Goal: Task Accomplishment & Management: Complete application form

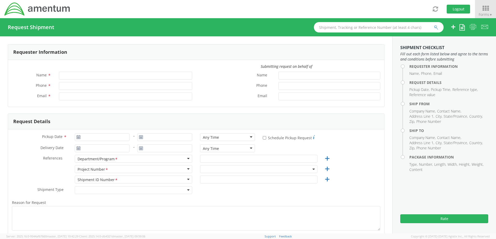
type input "[PERSON_NAME]"
type input "[PHONE_NUMBER]"
type input "[PERSON_NAME][EMAIL_ADDRESS][PERSON_NAME][DOMAIN_NAME]"
type input "[PERSON_NAME]"
type input "[PHONE_NUMBER]"
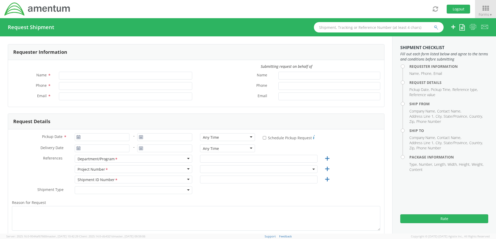
type input "[PERSON_NAME][EMAIL_ADDRESS][PERSON_NAME][DOMAIN_NAME]"
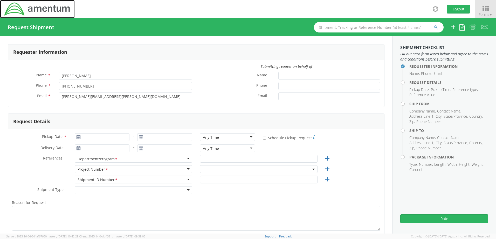
click at [49, 6] on img at bounding box center [37, 9] width 67 height 15
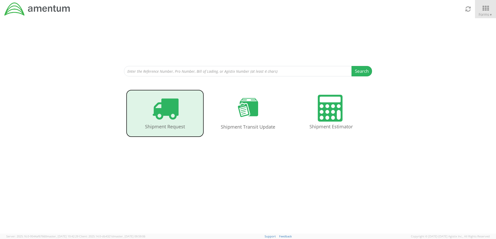
click at [165, 112] on icon at bounding box center [165, 108] width 27 height 27
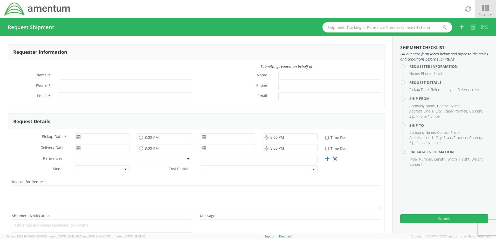
click at [490, 10] on icon at bounding box center [486, 8] width 24 height 7
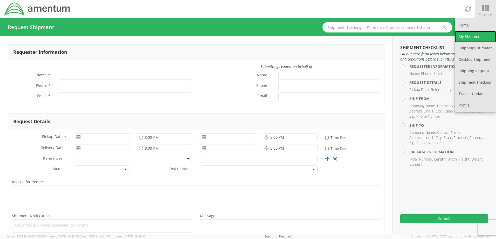
click at [466, 39] on link "My Shipments" at bounding box center [475, 36] width 41 height 11
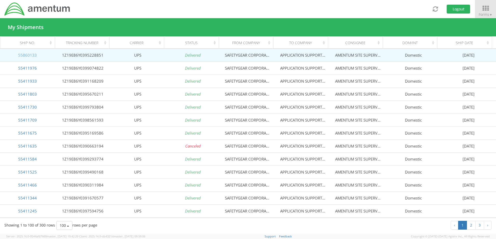
click at [28, 54] on link "55860133" at bounding box center [27, 54] width 19 height 5
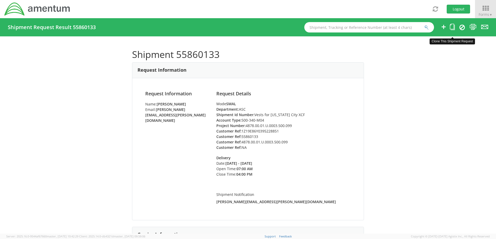
click at [454, 29] on icon at bounding box center [452, 27] width 5 height 6
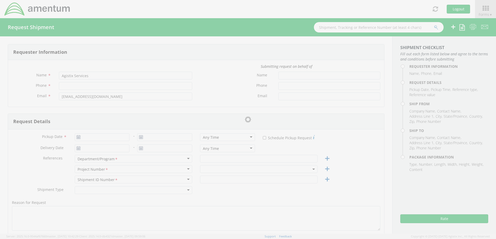
type input "[PERSON_NAME]"
type input "[PHONE_NUMBER]"
type input "[PERSON_NAME][EMAIL_ADDRESS][PERSON_NAME][DOMAIN_NAME]"
type input "[DATE]"
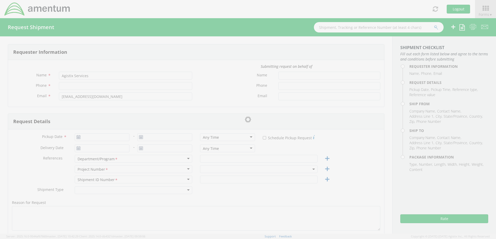
type input "[DATE]"
type input "ASC"
type input "Vests for [US_STATE] City XCF"
select select
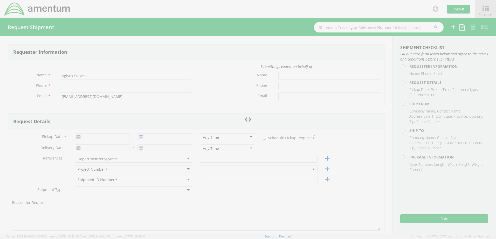
type input "SAFETYGEAR CORPORATION"
type input "5015"
type input "N 30TH"
type input "[US_STATE][GEOGRAPHIC_DATA]"
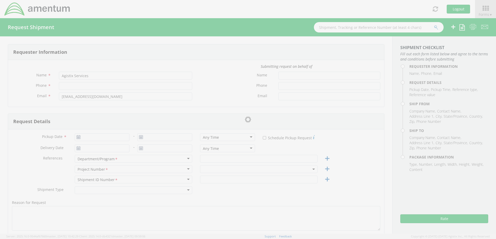
type input "80919"
type input "[PERSON_NAME]"
type input "[PHONE_NUMBER]"
select select
type input "APPLICATION SUPPORT CENTER XJX"
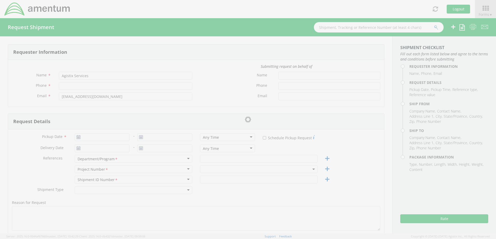
type input "[STREET_ADDRESS][PERSON_NAME]"
type input "Laredo"
type input "78041"
type input "AMENTUM SITE SUPERVISOR XJX"
type input "[PHONE_NUMBER]"
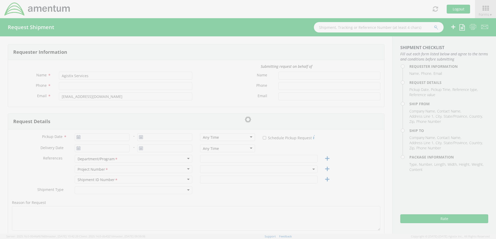
type input "1"
type input "12"
type input "6"
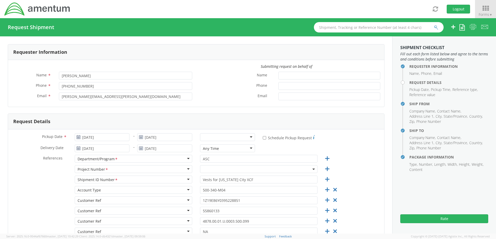
select select "4878.00.01.U.0003.500.099"
click at [334, 201] on icon at bounding box center [335, 200] width 6 height 6
type input "55860133"
type input "4878.00.01.U.0003.500.099"
type input "NA"
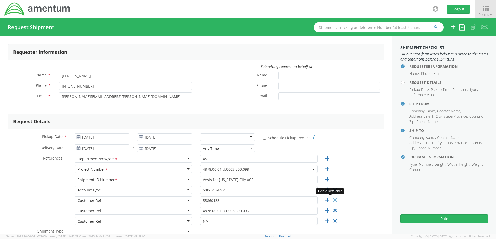
click at [332, 199] on icon at bounding box center [335, 200] width 6 height 6
type input "4878.00.01.U.0003.500.099"
type input "NA"
click at [332, 200] on icon at bounding box center [335, 200] width 6 height 6
type input "NA"
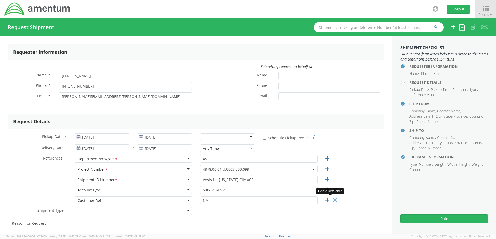
click at [332, 200] on icon at bounding box center [335, 200] width 6 height 6
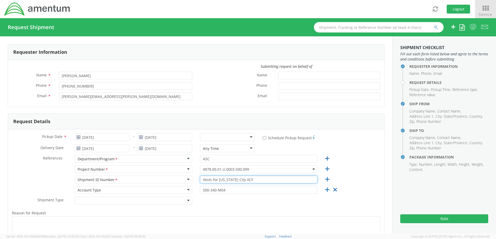
drag, startPoint x: 249, startPoint y: 178, endPoint x: 199, endPoint y: 181, distance: 50.2
click at [200, 181] on input "Vests for [US_STATE] City XCF" at bounding box center [259, 179] width 118 height 8
type input "Stamps for"
click at [250, 167] on span "4878.00.01.U.0003.500.099" at bounding box center [259, 169] width 112 height 5
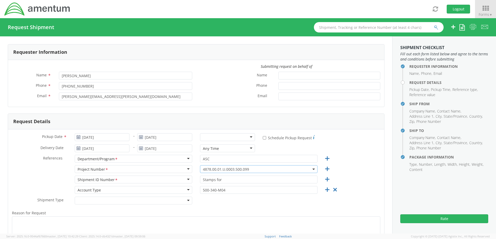
click at [247, 170] on span "4878.00.01.U.0003.500.099" at bounding box center [259, 169] width 112 height 5
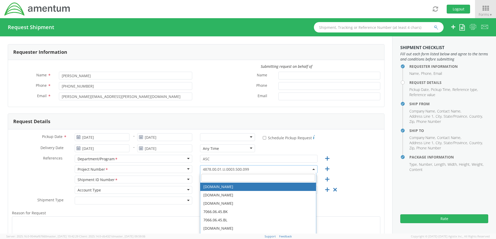
click at [233, 177] on input "search" at bounding box center [258, 178] width 114 height 8
paste input "4878.00.02.C.0006.442.XFB"
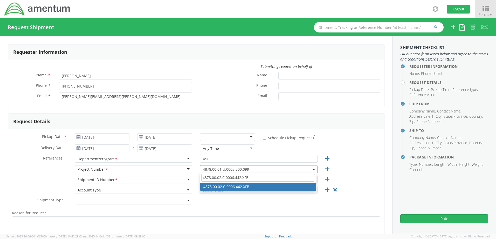
type input "4878.00.02.C.0006.442.XFB"
select select "4878.00.02.C.0006.442.XFB"
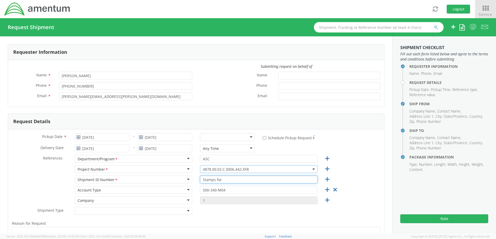
click at [224, 178] on input "Stamps for" at bounding box center [259, 179] width 118 height 8
type input "Stamps for XFB"
click at [224, 189] on input "500-340-M04" at bounding box center [259, 190] width 118 height 8
click at [224, 190] on input "500-340-M04" at bounding box center [259, 190] width 118 height 8
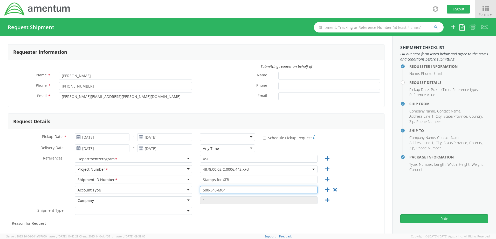
click at [224, 190] on input "500-340-M04" at bounding box center [259, 190] width 118 height 8
paste input "70-M01"
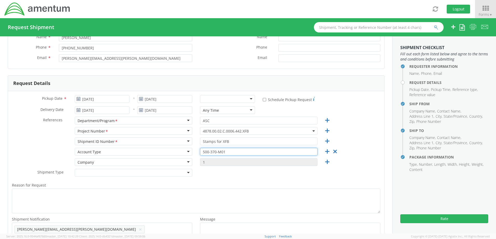
scroll to position [52, 0]
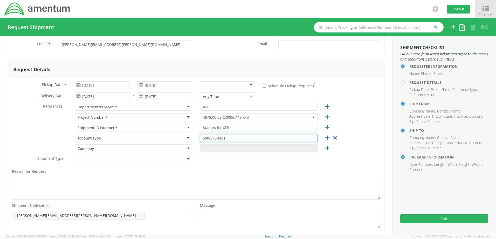
type input "500-370-M01"
click at [183, 155] on div at bounding box center [102, 155] width 188 height 0
click at [183, 157] on div at bounding box center [134, 159] width 118 height 8
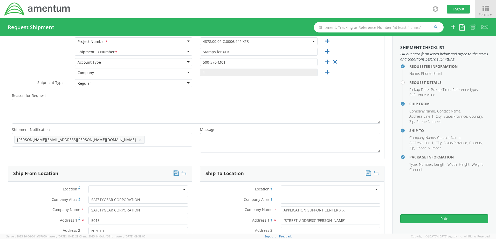
scroll to position [130, 0]
click at [139, 137] on button "×" at bounding box center [140, 137] width 3 height 6
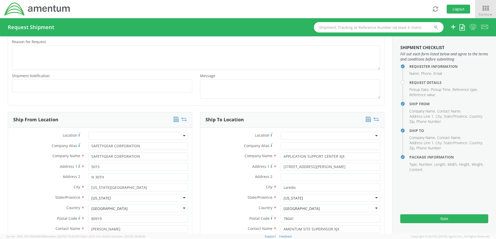
scroll to position [182, 0]
click at [142, 146] on input "SAFETYGEAR CORPORATION" at bounding box center [139, 146] width 100 height 8
click at [142, 145] on input "SAFETYGEAR CORPORATION" at bounding box center [139, 146] width 100 height 8
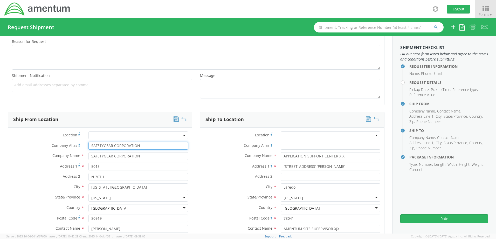
click at [142, 145] on input "SAFETYGEAR CORPORATION" at bounding box center [139, 146] width 100 height 8
type input "Amentum"
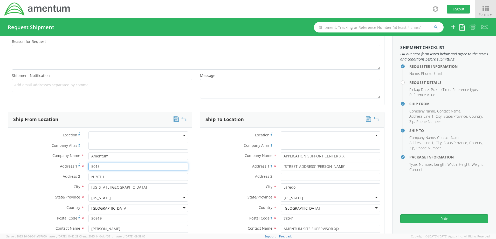
click at [125, 165] on input "5015" at bounding box center [139, 166] width 100 height 8
type input "5"
click at [123, 174] on input "N 30TH" at bounding box center [139, 177] width 100 height 8
type input "N"
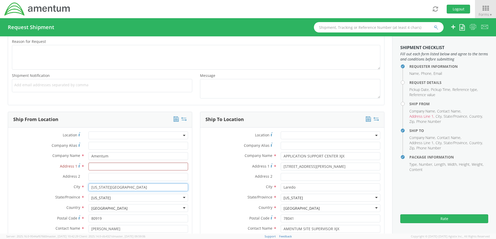
drag, startPoint x: 131, startPoint y: 188, endPoint x: 63, endPoint y: 183, distance: 67.4
click at [63, 183] on div "City * [US_STATE][GEOGRAPHIC_DATA]" at bounding box center [100, 187] width 184 height 8
type input "[GEOGRAPHIC_DATA]"
type input "te"
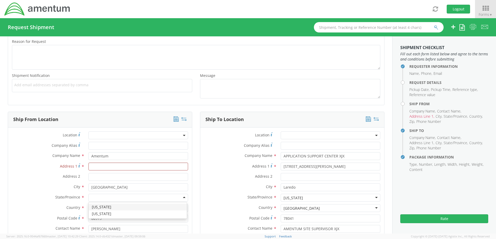
scroll to position [0, 0]
click at [104, 220] on input "80919" at bounding box center [139, 218] width 100 height 8
click at [137, 229] on input "[PERSON_NAME]" at bounding box center [139, 229] width 100 height 8
click at [137, 229] on div "Contact Name * [PERSON_NAME]" at bounding box center [100, 230] width 184 height 10
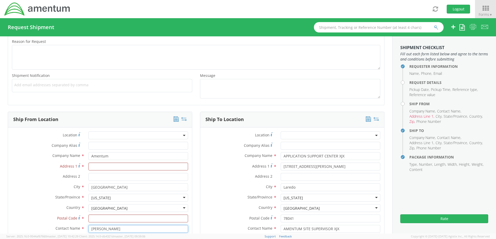
scroll to position [186, 0]
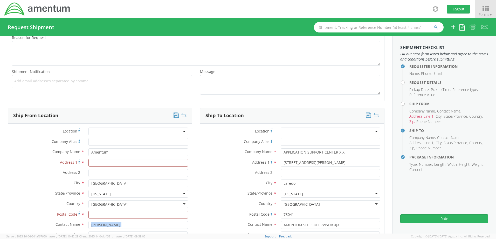
click at [137, 229] on div "Contact Name * [PERSON_NAME]" at bounding box center [100, 226] width 184 height 10
click at [133, 223] on input "[PERSON_NAME]" at bounding box center [139, 225] width 100 height 8
type input "[PERSON_NAME]"
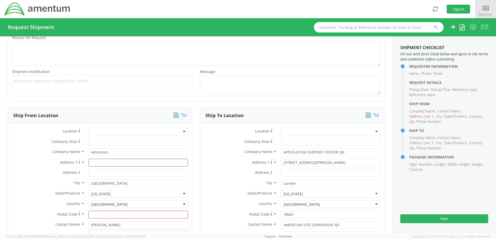
scroll to position [191, 0]
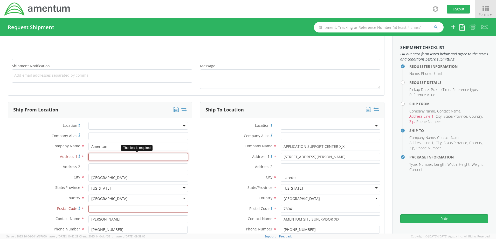
click at [108, 158] on input "Address 1 *" at bounding box center [139, 157] width 100 height 8
paste input "[STREET_ADDRESS]"
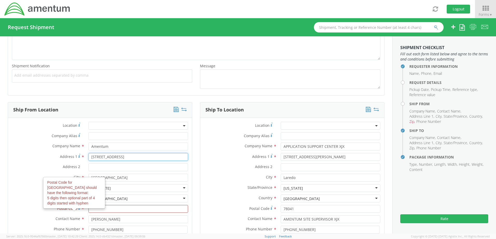
type input "[STREET_ADDRESS]"
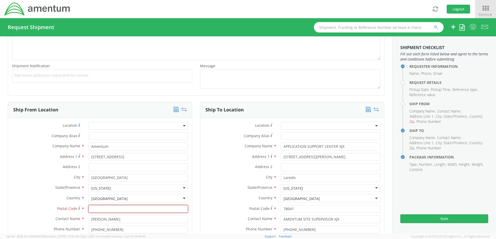
click at [105, 208] on input "Postal Code *" at bounding box center [139, 209] width 100 height 8
paste input "76002"
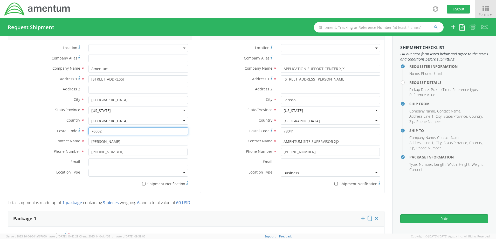
scroll to position [269, 0]
type input "76002"
drag, startPoint x: 120, startPoint y: 152, endPoint x: 85, endPoint y: 151, distance: 35.1
click at [85, 150] on div "[PHONE_NUMBER]" at bounding box center [138, 152] width 107 height 8
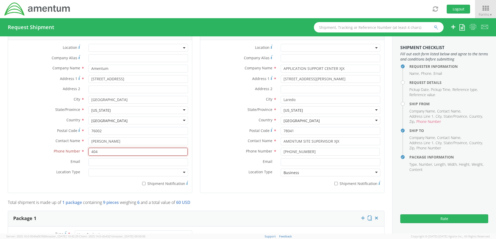
type input "4044329574"
type input "[PERSON_NAME][EMAIL_ADDRESS][PERSON_NAME][DOMAIN_NAME]"
type input "4dc6ae51872d15502bce2fc5dabb352e"
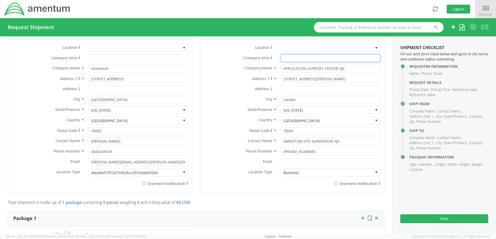
type input "4dc6ae51872d15502bce2fc5dabb352e"
click at [171, 174] on div at bounding box center [139, 172] width 100 height 8
click at [183, 173] on div at bounding box center [139, 172] width 100 height 8
click at [182, 172] on div at bounding box center [139, 172] width 100 height 8
drag, startPoint x: 165, startPoint y: 173, endPoint x: 89, endPoint y: 173, distance: 76.3
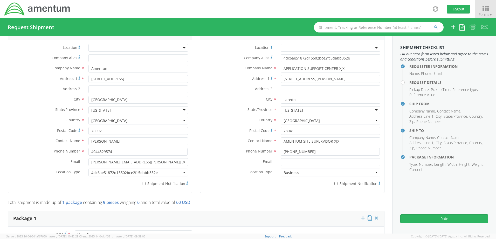
click at [92, 173] on div at bounding box center [139, 172] width 100 height 8
type input "4"
click at [211, 164] on label "Email *" at bounding box center [238, 161] width 77 height 7
click at [281, 164] on input "Email *" at bounding box center [331, 162] width 100 height 8
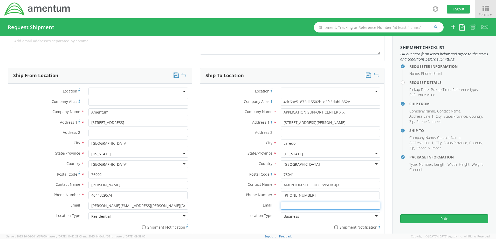
scroll to position [217, 0]
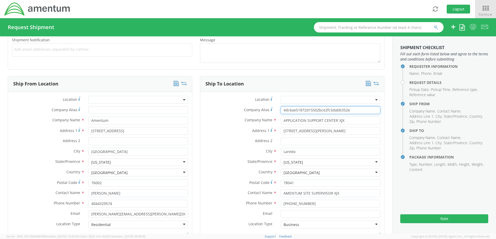
click at [345, 106] on input "4dc6ae51872d15502bce2fc5dabb352e" at bounding box center [331, 110] width 100 height 8
drag, startPoint x: 350, startPoint y: 110, endPoint x: 343, endPoint y: 111, distance: 6.3
click at [343, 111] on input "4dc6ae51872d15502bce2fc5dabb352e" at bounding box center [331, 110] width 100 height 8
type input "4"
click at [344, 120] on input "APPLICATION SUPPORT CENTER XJX" at bounding box center [331, 121] width 100 height 8
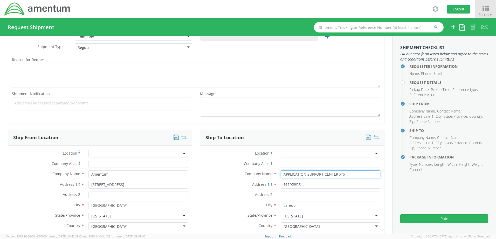
scroll to position [165, 0]
type input "APPLICATION SUPPORT CENTER XFB"
click at [337, 186] on input "[STREET_ADDRESS][PERSON_NAME]" at bounding box center [331, 183] width 100 height 8
paste input "[STREET_ADDRESS]"
type input "[STREET_ADDRESS]"
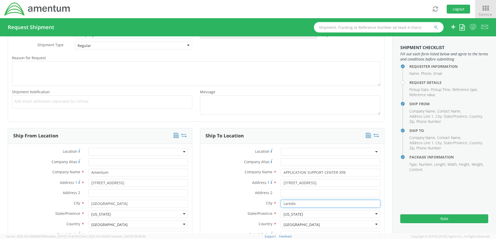
click at [298, 202] on input "Laredo" at bounding box center [331, 204] width 100 height 8
paste input "[GEOGRAPHIC_DATA]"
type input "[GEOGRAPHIC_DATA]"
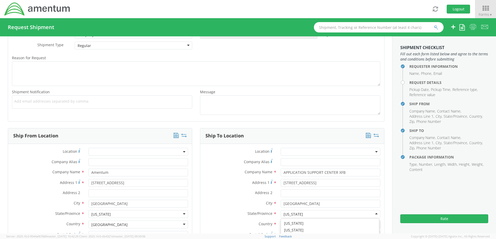
scroll to position [283, 0]
type input "ca"
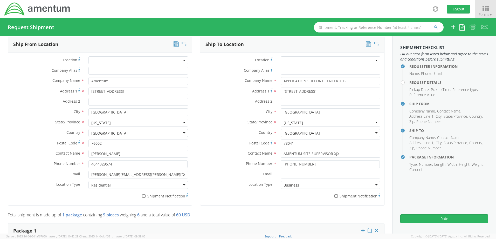
scroll to position [321, 0]
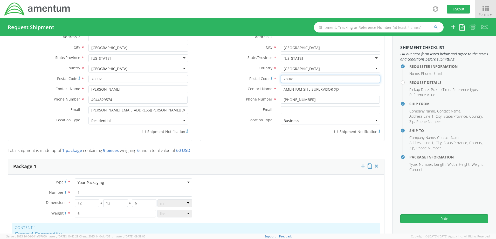
click at [291, 77] on input "78041" at bounding box center [331, 79] width 100 height 8
paste input "9462"
type input "94621"
click at [342, 90] on input "AMENTUM SITE SUPERVISOR XJX" at bounding box center [331, 89] width 100 height 8
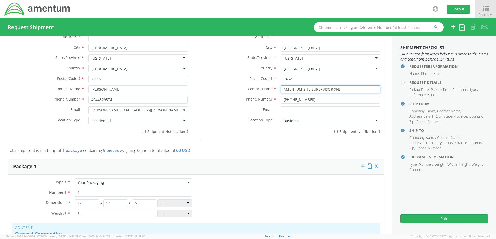
type input "AMENTUM SITE SUPERVISOR XFB"
click at [270, 114] on div "Email *" at bounding box center [292, 111] width 184 height 10
click at [309, 102] on input "[PHONE_NUMBER]" at bounding box center [330, 100] width 99 height 8
paste input "[PHONE_NUMBER]"
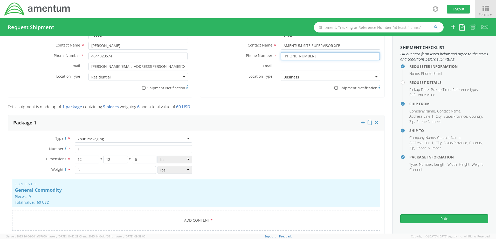
scroll to position [373, 0]
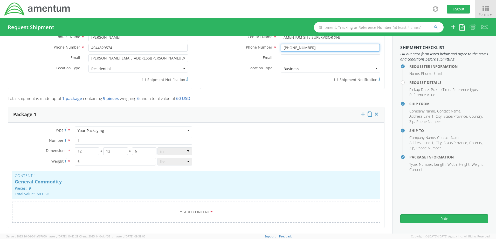
type input "[PHONE_NUMBER]"
click at [83, 151] on input "12" at bounding box center [87, 151] width 25 height 8
type input "1"
type input "5"
type input "7"
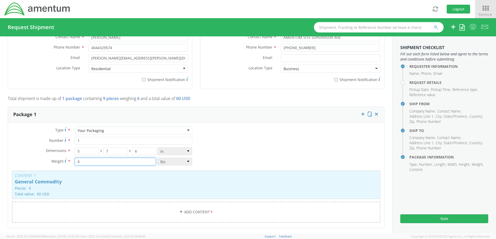
click at [113, 163] on input "6" at bounding box center [115, 162] width 81 height 8
type input "1"
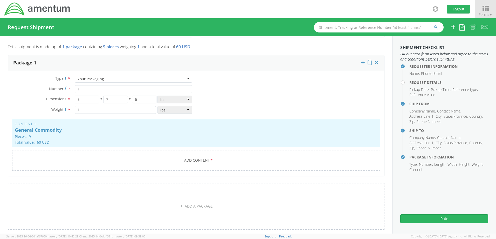
scroll to position [418, 0]
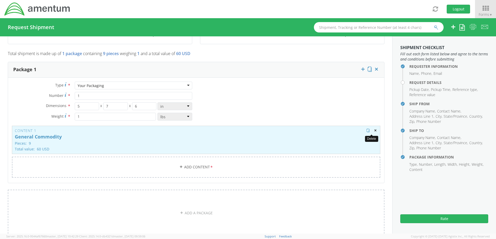
click at [374, 130] on span "button" at bounding box center [376, 130] width 4 height 4
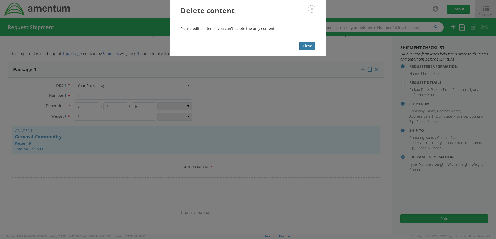
click at [310, 48] on button "Close" at bounding box center [308, 46] width 16 height 9
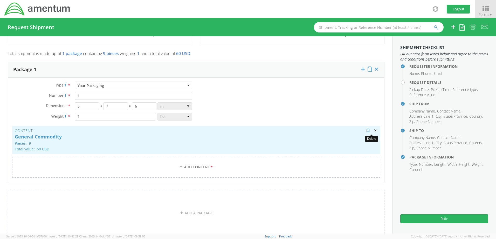
click at [374, 130] on span "button" at bounding box center [376, 130] width 4 height 4
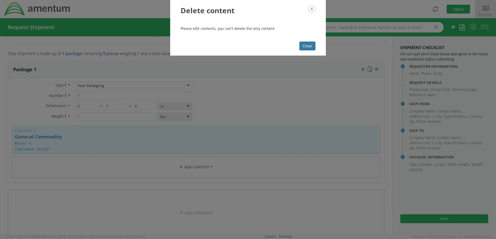
drag, startPoint x: 309, startPoint y: 47, endPoint x: 296, endPoint y: 59, distance: 18.2
click at [309, 47] on button "Close" at bounding box center [308, 46] width 16 height 9
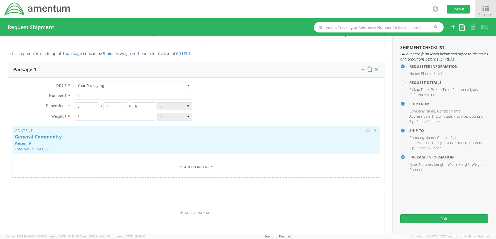
click at [166, 147] on div "Content 1 General Commodity Pieces: 9 Total value: 60 USD HAZMAT" at bounding box center [196, 140] width 369 height 28
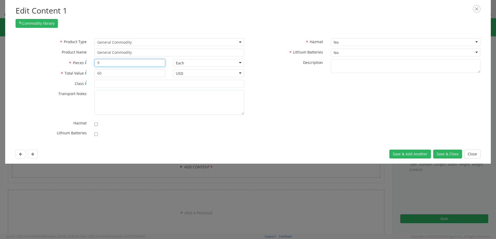
click at [124, 65] on input "9" at bounding box center [129, 63] width 71 height 8
type input "2"
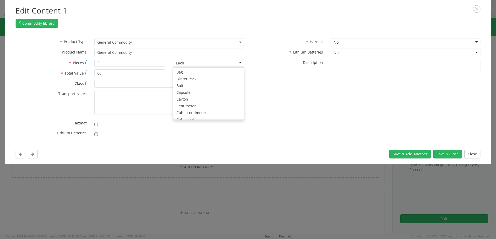
scroll to position [46, 0]
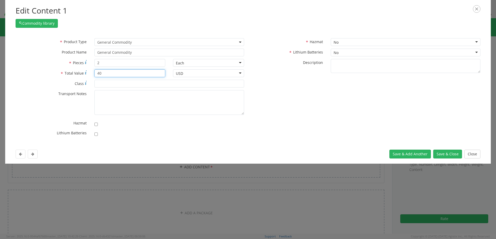
type input "4"
type input "50"
click at [155, 117] on div "* Transport Notes" at bounding box center [130, 103] width 236 height 27
click at [454, 153] on button "Save & Close" at bounding box center [447, 153] width 29 height 9
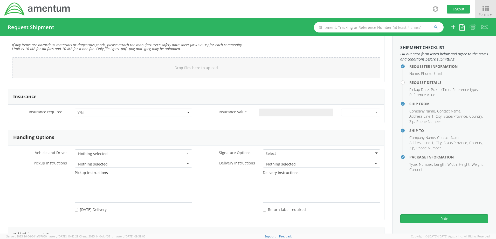
scroll to position [649, 0]
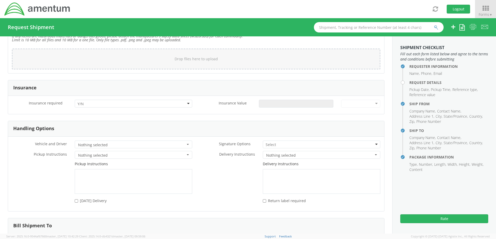
click at [141, 145] on span "Nothing selected" at bounding box center [131, 144] width 107 height 5
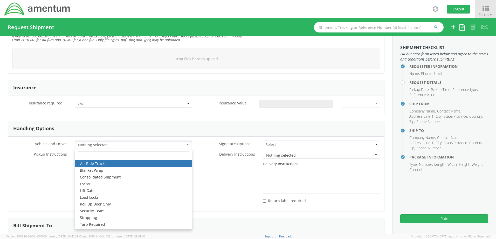
click at [141, 145] on span "Nothing selected" at bounding box center [131, 144] width 107 height 5
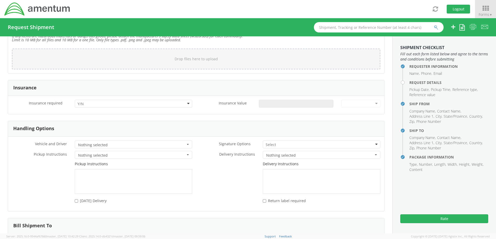
click at [128, 156] on span "Nothing selected" at bounding box center [131, 155] width 107 height 5
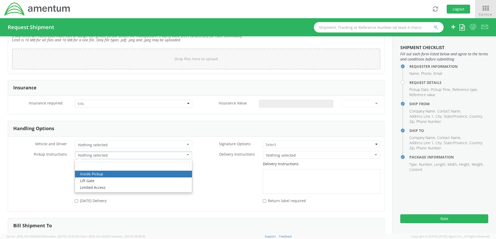
click at [128, 156] on span "Nothing selected" at bounding box center [131, 155] width 107 height 5
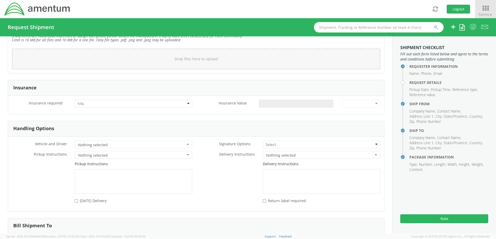
click at [275, 141] on div at bounding box center [322, 144] width 118 height 8
click at [229, 148] on div "Signature Options * Adult Signature Required Direct Signature Required Indirect…" at bounding box center [290, 144] width 188 height 8
click at [266, 153] on span "Nothing selected" at bounding box center [319, 155] width 107 height 5
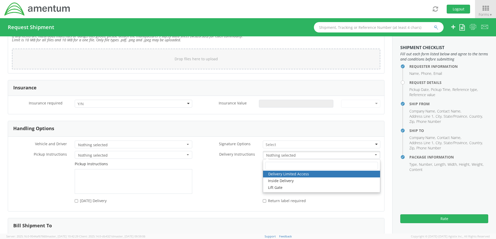
click at [231, 176] on div "Delivery Instructions" at bounding box center [290, 177] width 188 height 32
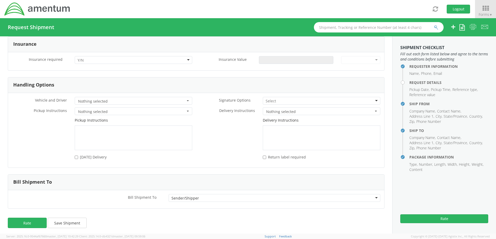
scroll to position [695, 0]
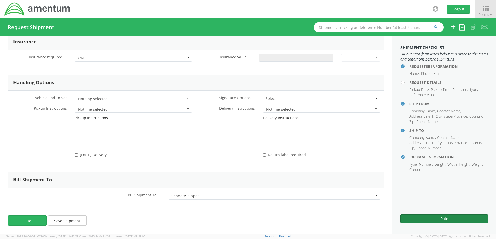
drag, startPoint x: 440, startPoint y: 221, endPoint x: 436, endPoint y: 217, distance: 5.2
click at [440, 221] on button "Rate" at bounding box center [444, 218] width 88 height 9
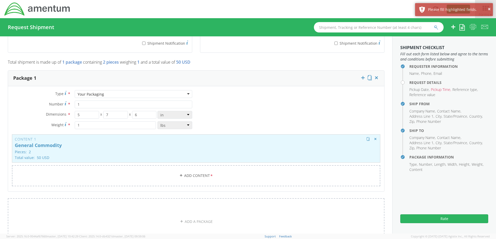
click at [226, 162] on div "Type * Your Packaging Your Packaging Crate(s) Envelope Pallet(s) Oversized (Not…" at bounding box center [196, 141] width 376 height 103
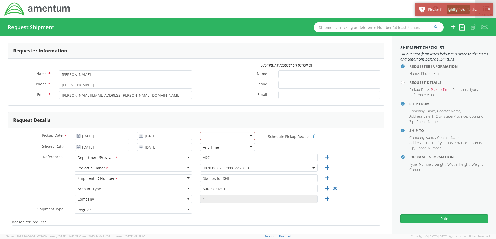
scroll to position [0, 0]
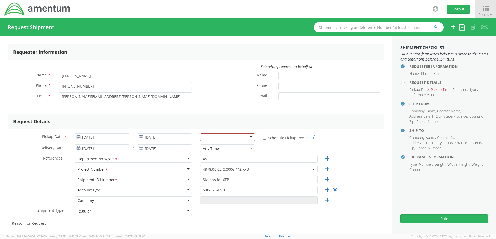
click at [427, 212] on div "Rate" at bounding box center [444, 216] width 88 height 13
click at [432, 219] on button "Rate" at bounding box center [444, 218] width 88 height 9
click at [78, 138] on use at bounding box center [79, 137] width 4 height 4
click at [76, 137] on icon at bounding box center [78, 137] width 4 height 4
click at [92, 135] on input "[DATE]" at bounding box center [102, 137] width 55 height 8
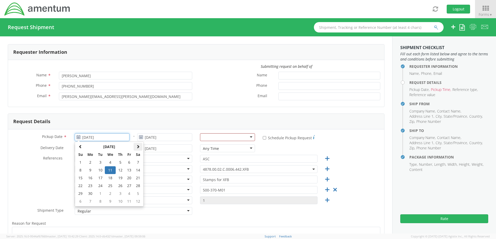
click at [136, 148] on span at bounding box center [138, 147] width 4 height 4
click at [101, 177] on td "12" at bounding box center [100, 178] width 9 height 8
type input "[DATE]"
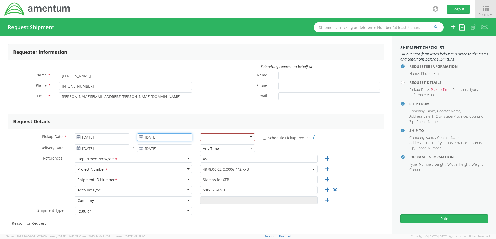
click at [171, 135] on input "[DATE]" at bounding box center [164, 137] width 55 height 8
click at [171, 136] on input "[DATE]" at bounding box center [164, 137] width 55 height 8
click at [112, 132] on div "Pickup Date * [DATE] - [DATE] Any Time 7:00 am - 10:00 am 10:00 am - 1:00 pm 1:…" at bounding box center [196, 207] width 376 height 157
click at [101, 148] on input "[DATE]" at bounding box center [102, 148] width 55 height 8
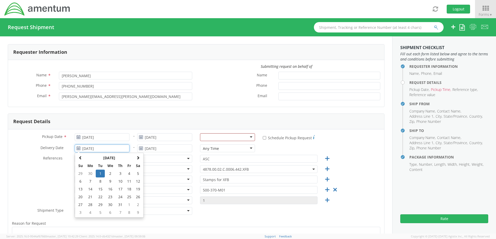
click at [142, 156] on div "[DATE] Su Mo Tu We Th Fr Sa 29 30 1 2 3 4 5 6 7 8 9 10 11 12 13 14 15 16 17 18 …" at bounding box center [109, 185] width 69 height 65
click at [138, 157] on span at bounding box center [138, 158] width 4 height 4
click at [115, 200] on td "20" at bounding box center [110, 197] width 11 height 8
type input "[DATE]"
drag, startPoint x: 110, startPoint y: 149, endPoint x: 60, endPoint y: 147, distance: 49.9
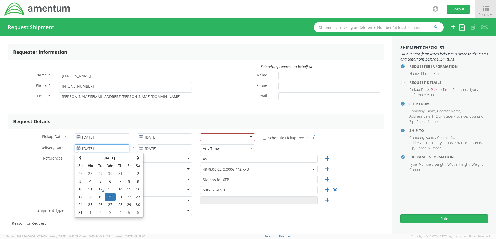
click at [60, 147] on div "Delivery Date * [DATE] [DATE] Su Mo Tu We Th Fr Sa 27 28 29 30 31 1 2 3 4 5 6 7…" at bounding box center [70, 148] width 125 height 8
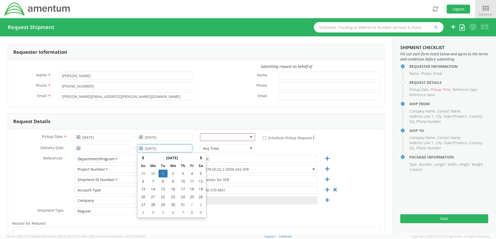
click at [169, 151] on input "[DATE]" at bounding box center [164, 148] width 55 height 8
drag, startPoint x: 169, startPoint y: 148, endPoint x: 128, endPoint y: 149, distance: 41.5
click at [131, 149] on div "Delivery Date * - [DATE] [DATE] Su Mo Tu We Th Fr Sa 29 30 1 2 3 4 5 6 7 8 9 10…" at bounding box center [196, 149] width 376 height 10
click at [209, 135] on div at bounding box center [227, 137] width 55 height 8
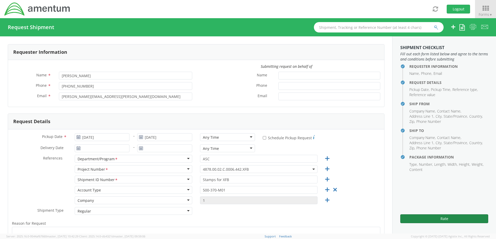
click at [428, 222] on button "Rate" at bounding box center [444, 218] width 88 height 9
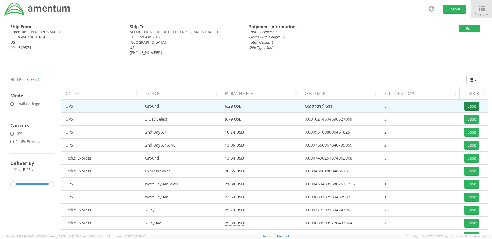
click at [474, 107] on button "Book" at bounding box center [471, 106] width 15 height 9
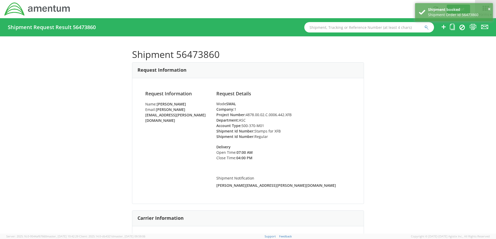
drag, startPoint x: 245, startPoint y: 114, endPoint x: 292, endPoint y: 114, distance: 47.0
click at [292, 114] on li "Project Number: 4878.00.02.C.0006.442.XFB" at bounding box center [283, 114] width 134 height 5
drag, startPoint x: 292, startPoint y: 114, endPoint x: 280, endPoint y: 122, distance: 14.3
click at [280, 122] on li "Department: ASC" at bounding box center [283, 119] width 134 height 5
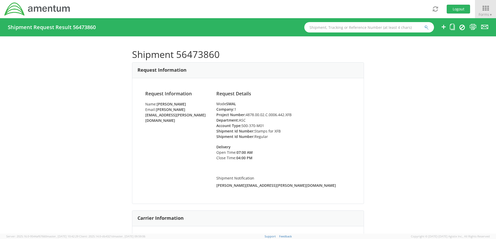
click at [243, 125] on li "Account Type: 500-370-M01" at bounding box center [283, 125] width 134 height 5
drag, startPoint x: 265, startPoint y: 125, endPoint x: 240, endPoint y: 125, distance: 24.4
click at [240, 125] on li "Account Type: 500-370-M01" at bounding box center [283, 125] width 134 height 5
drag, startPoint x: 240, startPoint y: 125, endPoint x: 281, endPoint y: 119, distance: 40.7
click at [281, 119] on li "Department: ASC" at bounding box center [283, 119] width 134 height 5
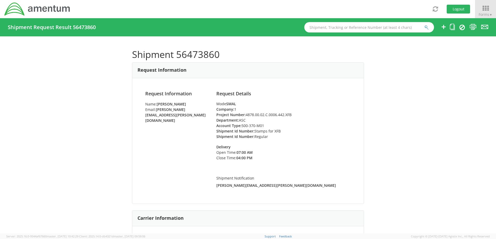
click at [239, 120] on li "Department: ASC" at bounding box center [283, 119] width 134 height 5
click at [242, 120] on li "Department: ASC" at bounding box center [283, 119] width 134 height 5
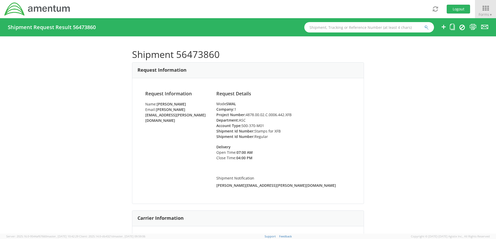
click at [240, 118] on li "Department: ASC" at bounding box center [283, 119] width 134 height 5
